Goal: Information Seeking & Learning: Learn about a topic

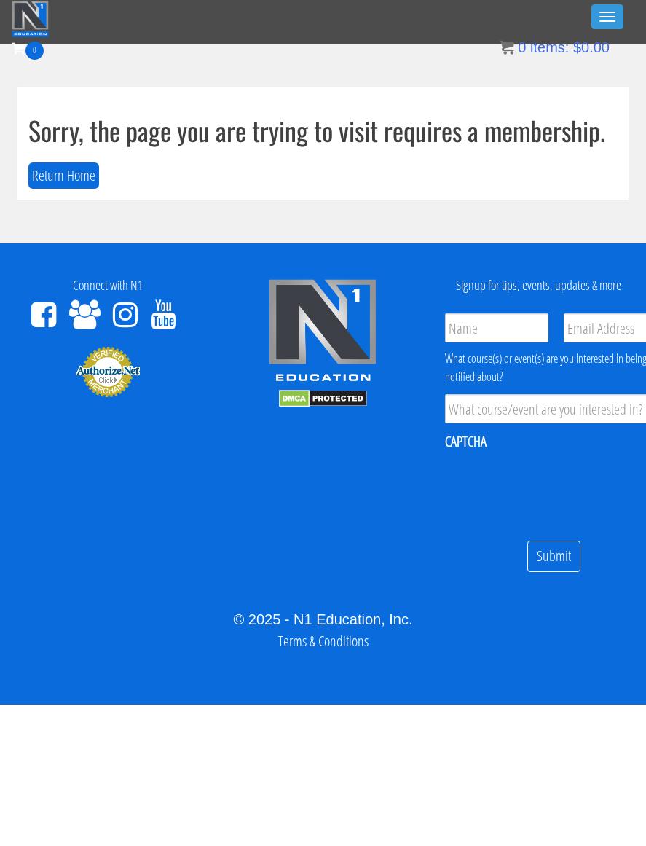
click at [597, 13] on button "Toggle navigation" at bounding box center [607, 16] width 32 height 25
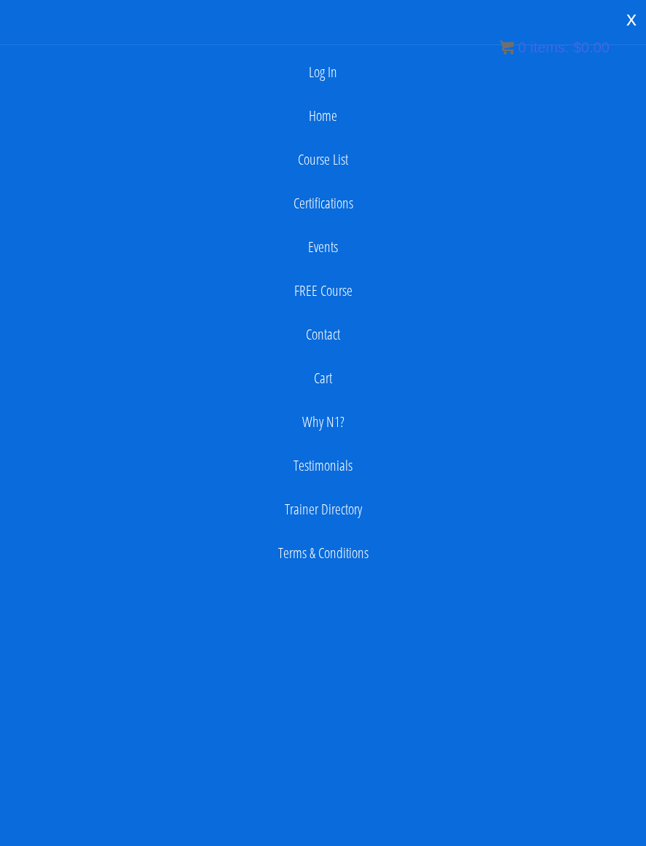
click at [335, 74] on link "Log In" at bounding box center [323, 72] width 632 height 29
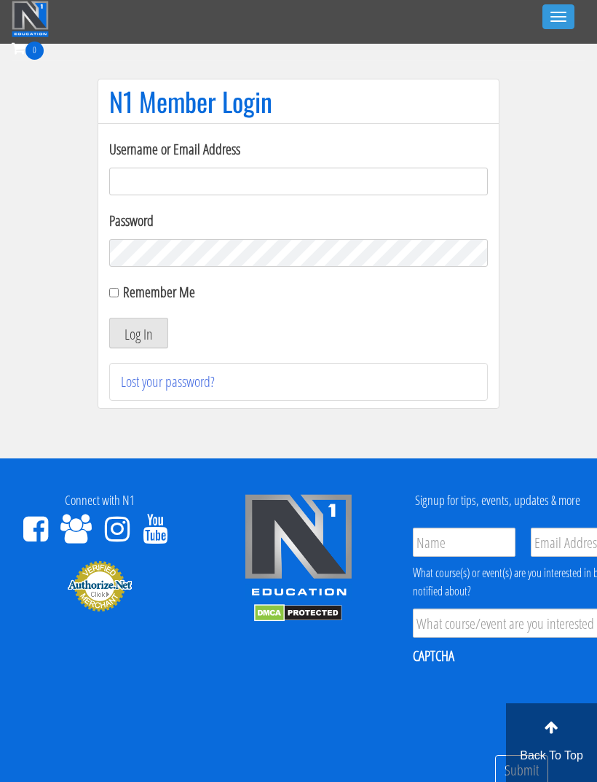
type input "ben@paramounttraining.ca"
click at [138, 333] on button "Log In" at bounding box center [138, 333] width 59 height 31
click at [152, 333] on button "Log In" at bounding box center [138, 333] width 59 height 31
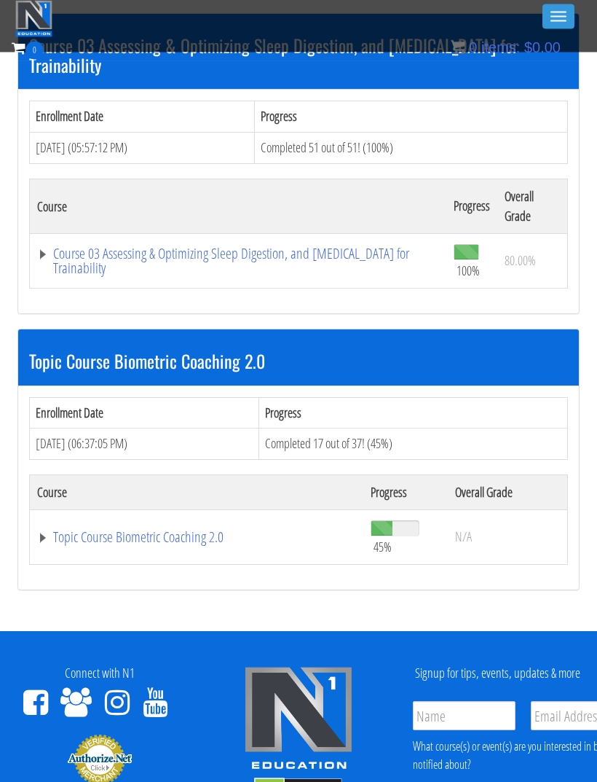
scroll to position [1026, 0]
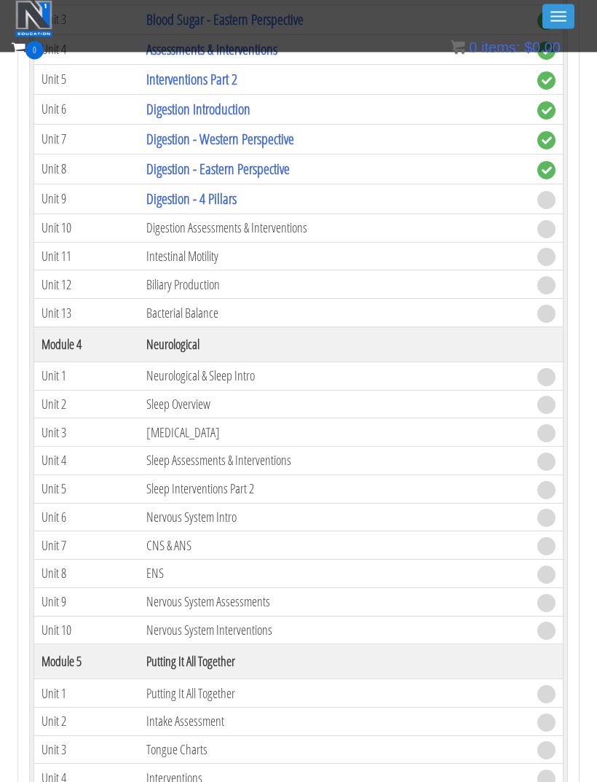
scroll to position [1978, 0]
click at [221, 199] on link "Digestion - 4 Pillars" at bounding box center [191, 199] width 90 height 20
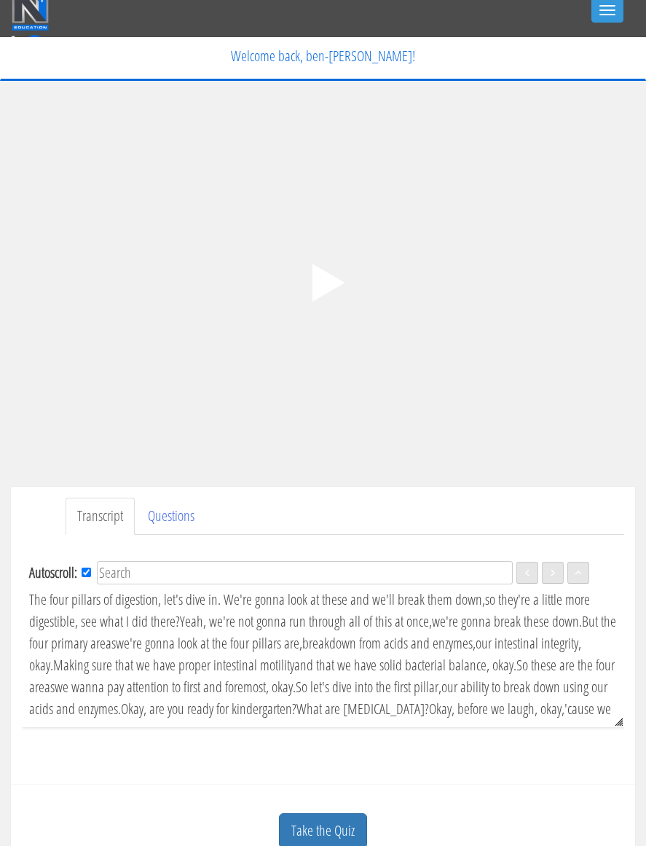
click at [324, 285] on polygon at bounding box center [328, 283] width 33 height 38
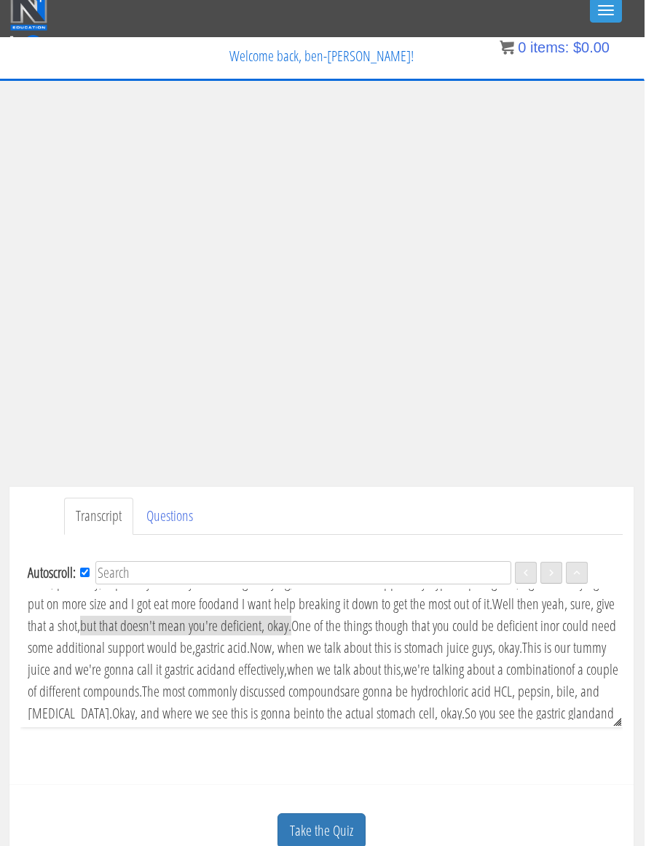
scroll to position [856, 0]
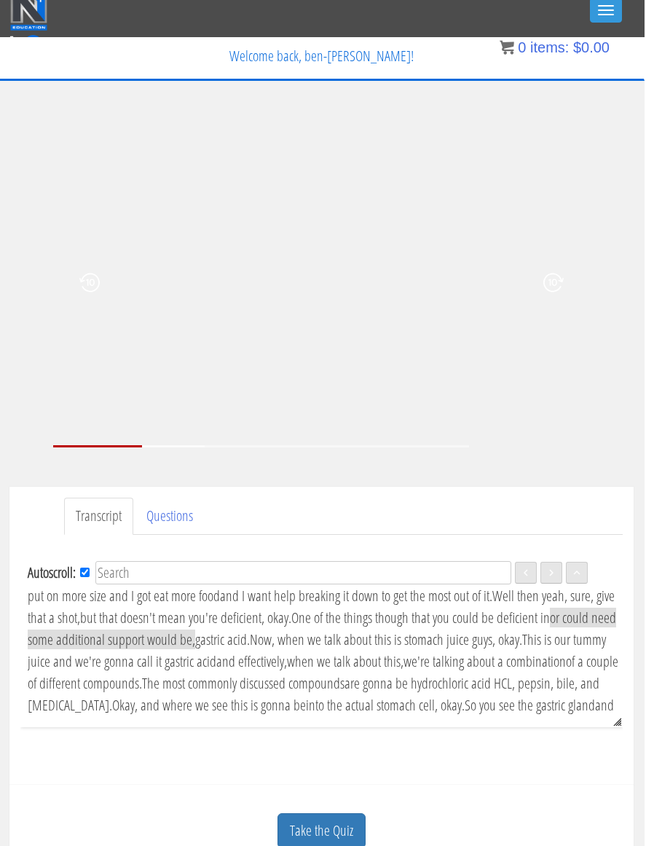
click at [87, 272] on icon at bounding box center [89, 282] width 20 height 57
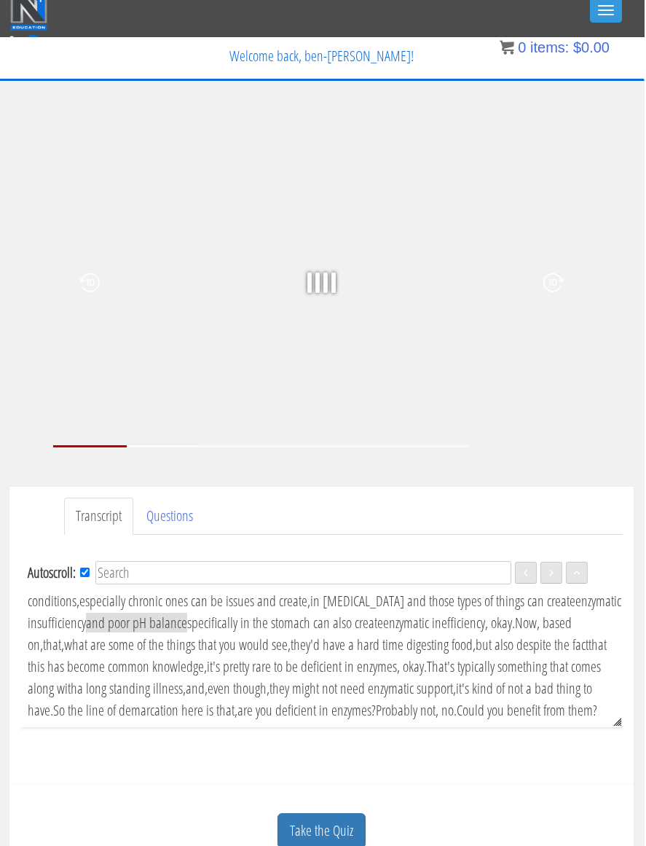
click at [81, 291] on icon at bounding box center [89, 282] width 20 height 57
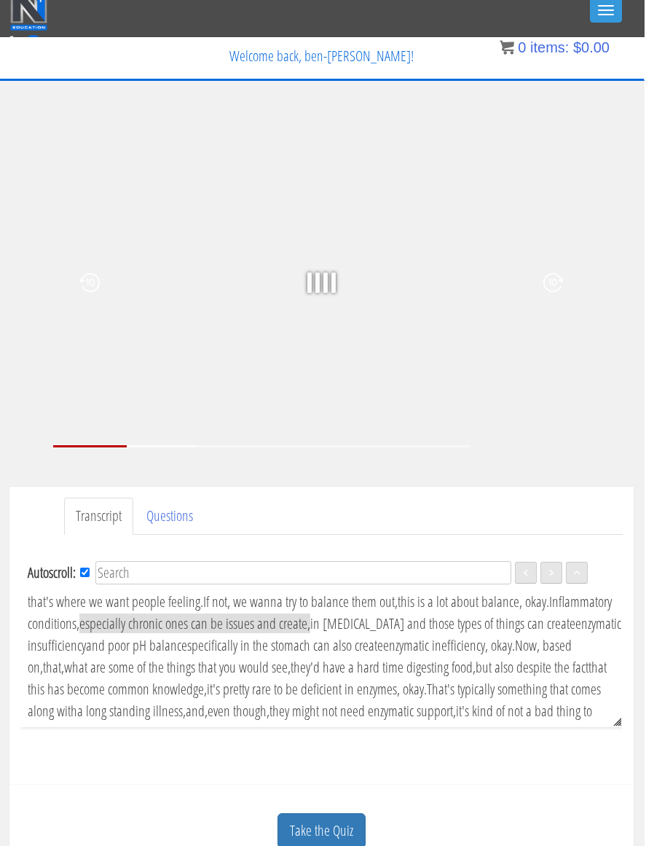
click at [82, 280] on icon at bounding box center [89, 282] width 20 height 57
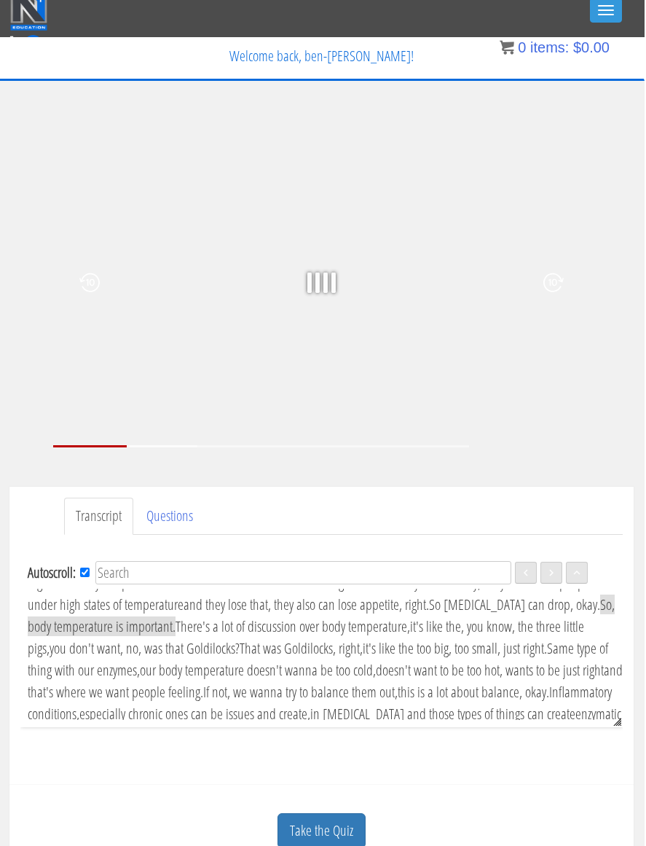
click at [82, 288] on icon at bounding box center [89, 282] width 20 height 57
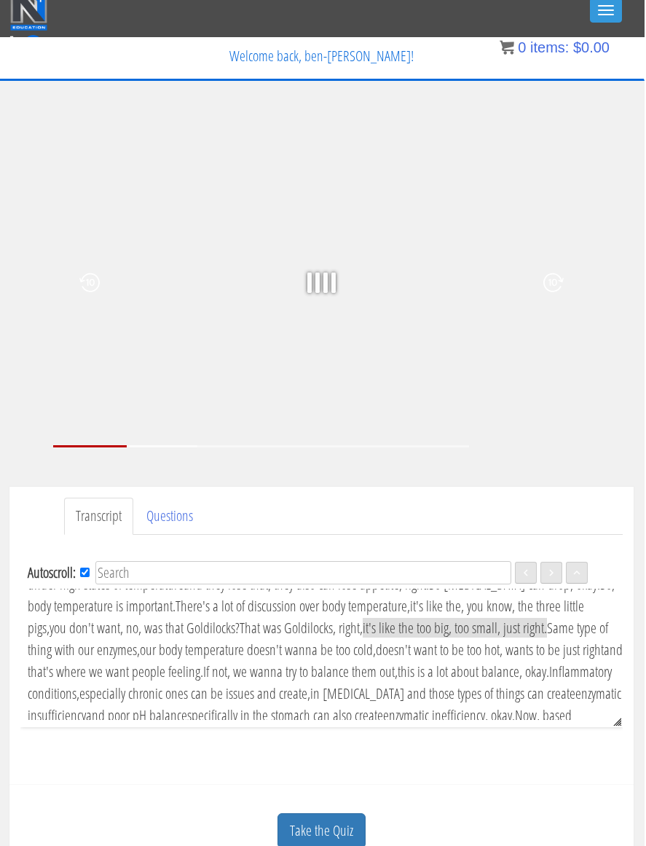
click at [84, 286] on icon at bounding box center [89, 282] width 20 height 57
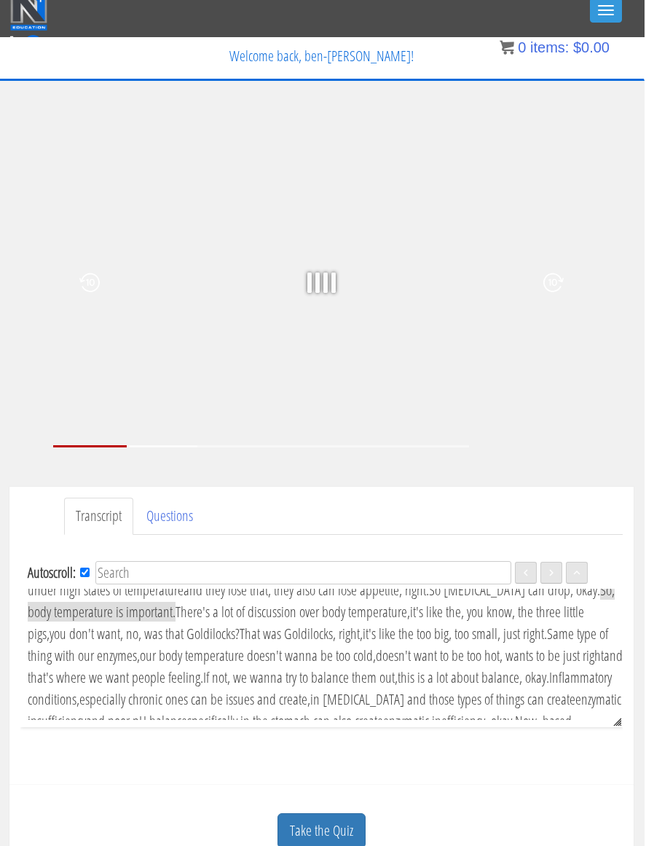
click at [84, 279] on icon at bounding box center [89, 282] width 20 height 57
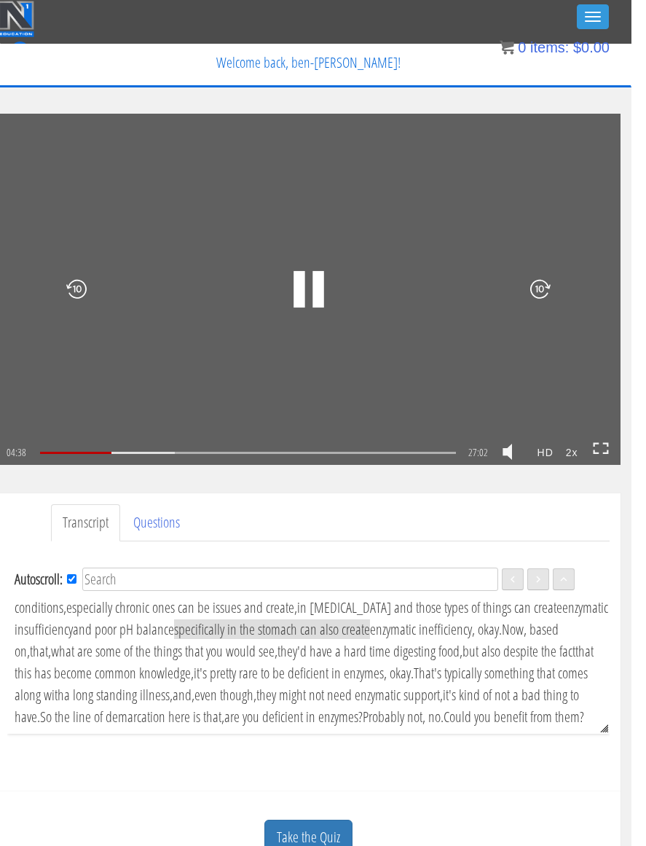
scroll to position [0, 0]
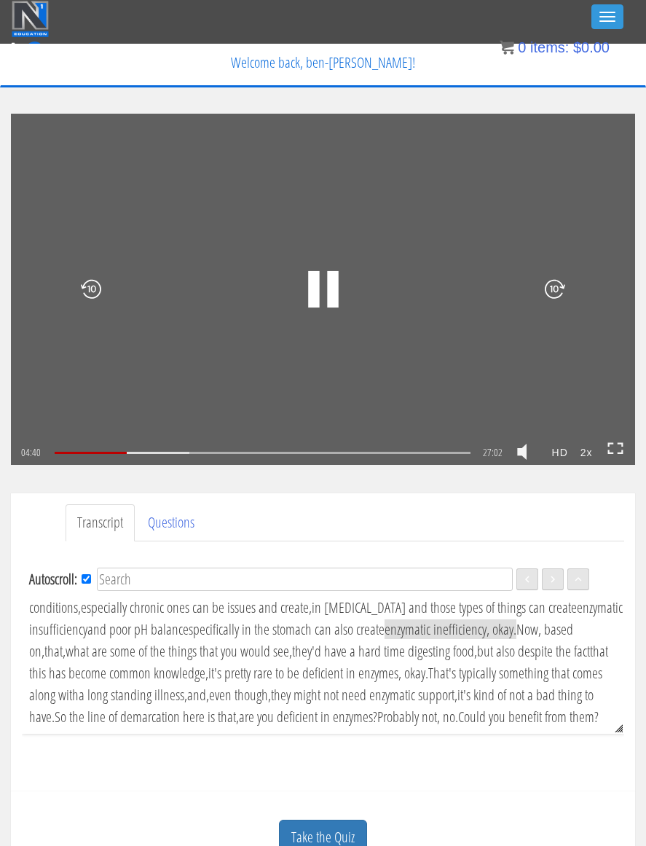
click at [329, 275] on rect at bounding box center [332, 289] width 11 height 36
